Goal: Register for event/course

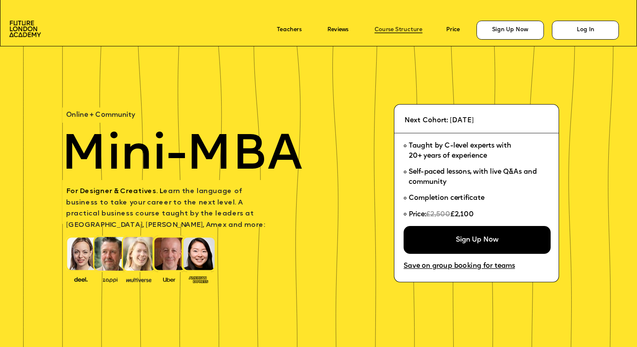
click at [394, 28] on link "Course Structure" at bounding box center [398, 30] width 48 height 6
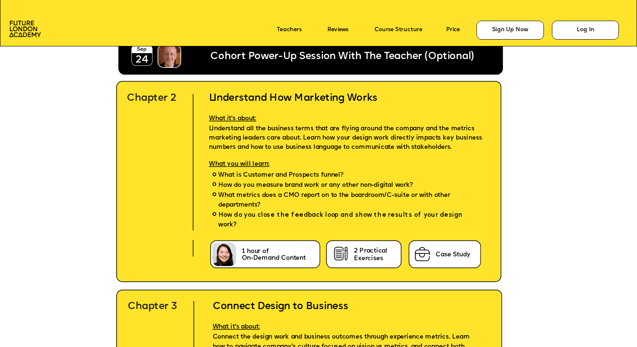
scroll to position [2168, 0]
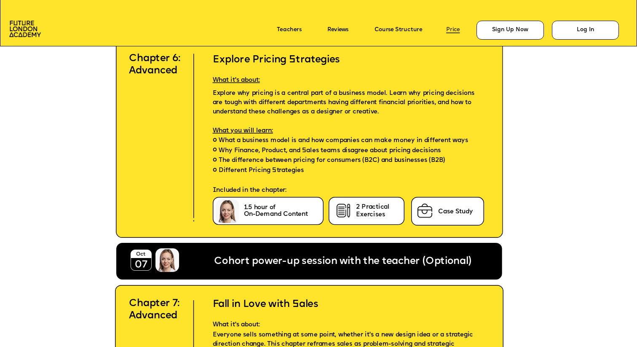
click at [454, 27] on link "Price" at bounding box center [452, 30] width 13 height 6
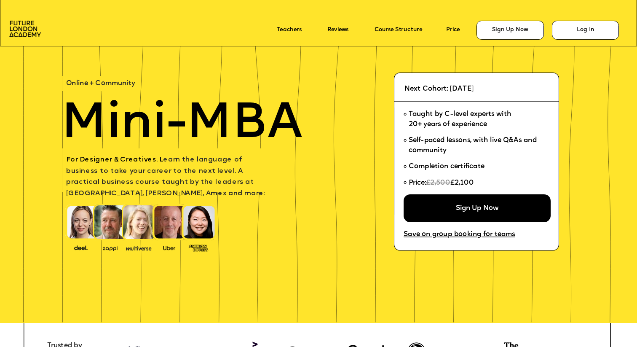
scroll to position [0, 0]
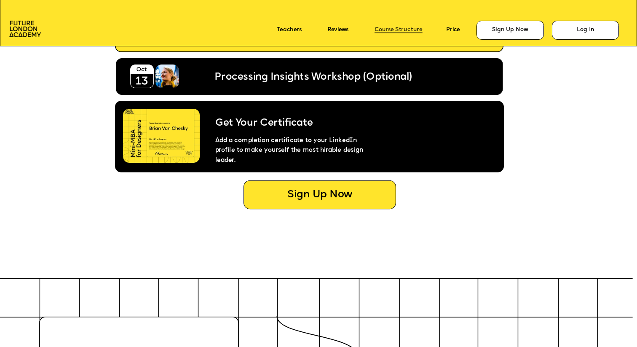
click at [388, 30] on link "Course Structure" at bounding box center [398, 30] width 48 height 6
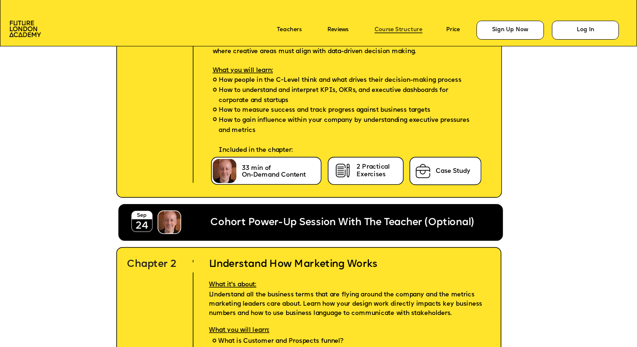
scroll to position [2001, 0]
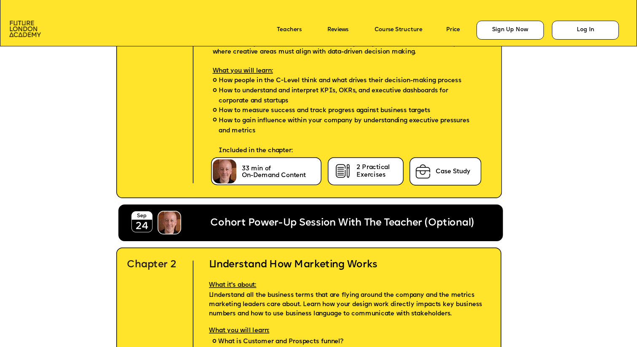
click at [24, 27] on img at bounding box center [25, 29] width 32 height 16
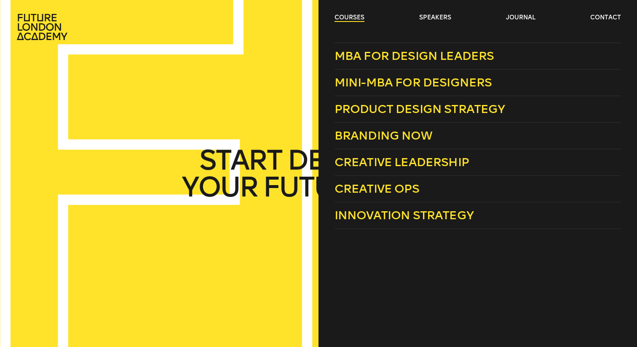
click at [346, 20] on link "courses" at bounding box center [349, 17] width 30 height 8
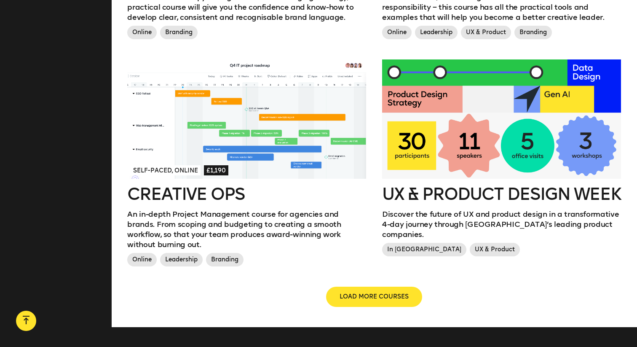
scroll to position [929, 0]
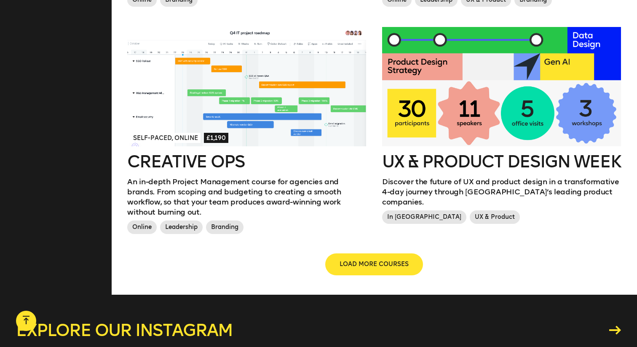
click at [355, 254] on button "LOAD MORE COURSES" at bounding box center [374, 264] width 96 height 20
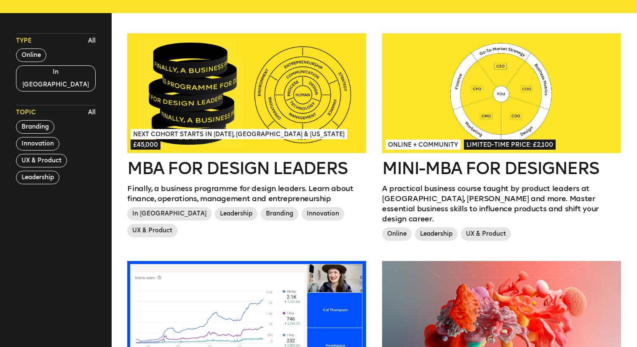
scroll to position [231, 0]
